Goal: Information Seeking & Learning: Check status

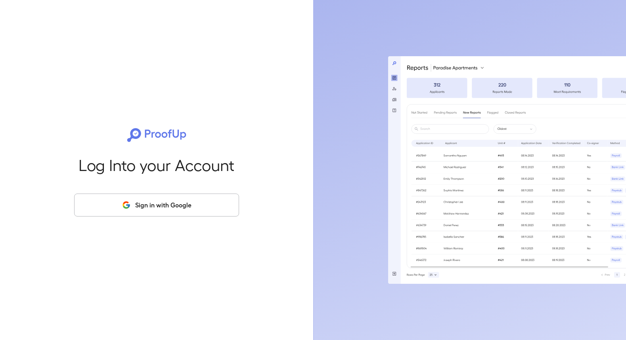
click at [180, 211] on button "Sign in with Google" at bounding box center [156, 205] width 165 height 23
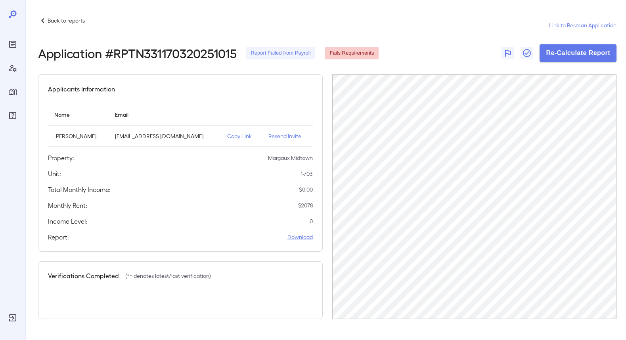
click at [79, 22] on p "Back to reports" at bounding box center [66, 21] width 37 height 8
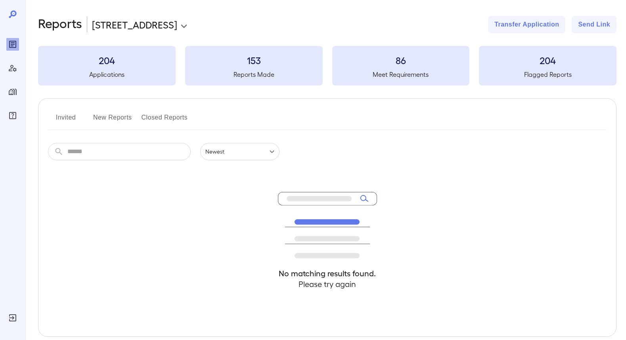
click at [124, 119] on button "New Reports" at bounding box center [112, 120] width 39 height 19
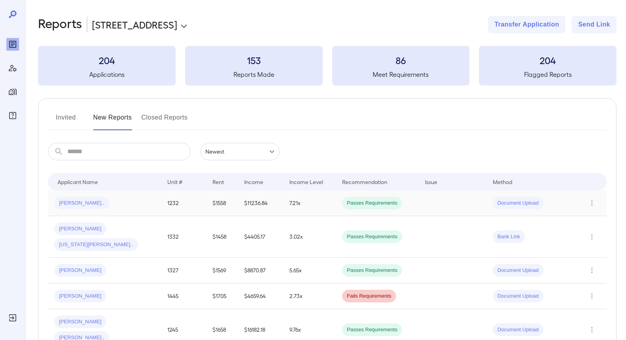
click at [321, 199] on td "7.21x" at bounding box center [309, 204] width 53 height 26
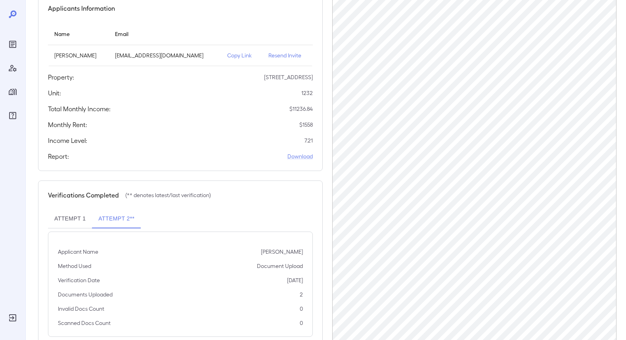
scroll to position [100, 0]
